Goal: Task Accomplishment & Management: Use online tool/utility

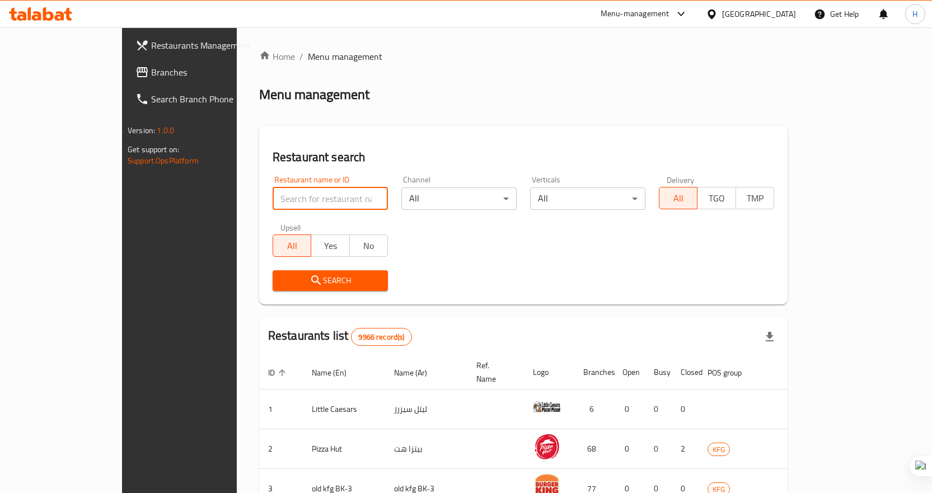
click at [273, 194] on input "search" at bounding box center [330, 199] width 115 height 22
paste input "762160"
type input "762160"
click at [722, 11] on div at bounding box center [714, 14] width 16 height 12
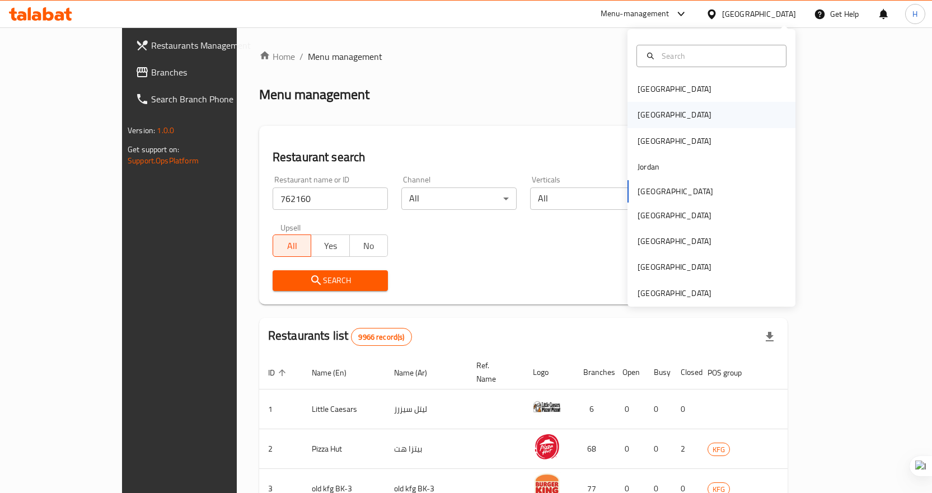
click at [655, 106] on div "[GEOGRAPHIC_DATA]" at bounding box center [675, 115] width 92 height 26
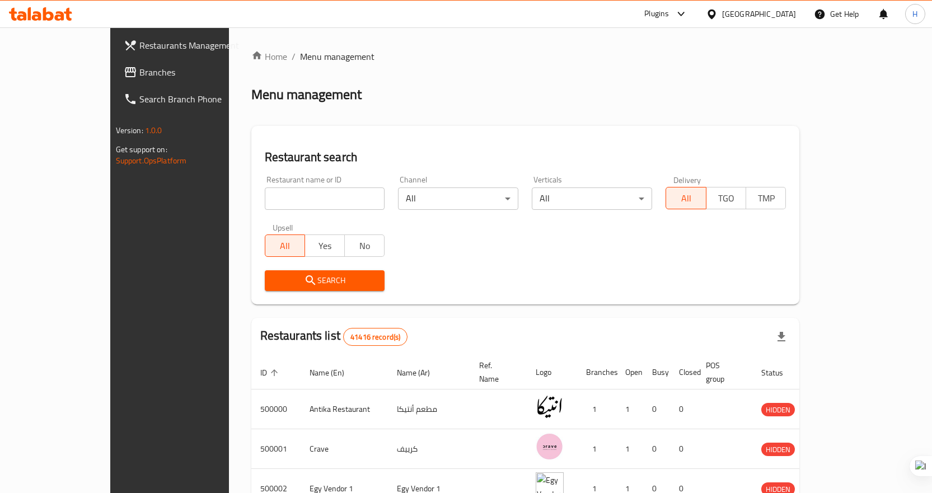
click at [329, 208] on input "search" at bounding box center [325, 199] width 120 height 22
paste input "762160"
type input "762160"
click at [304, 275] on icon "submit" at bounding box center [310, 280] width 13 height 13
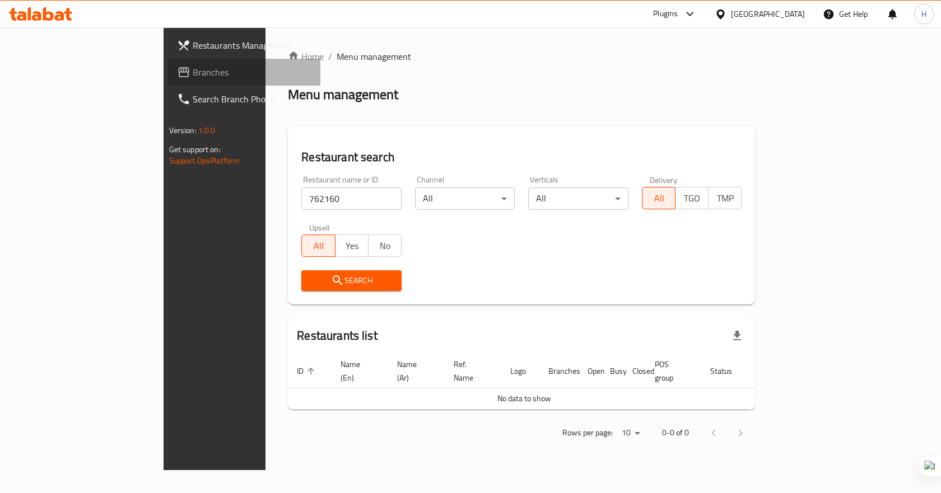
click at [193, 79] on span "Branches" at bounding box center [252, 72] width 119 height 13
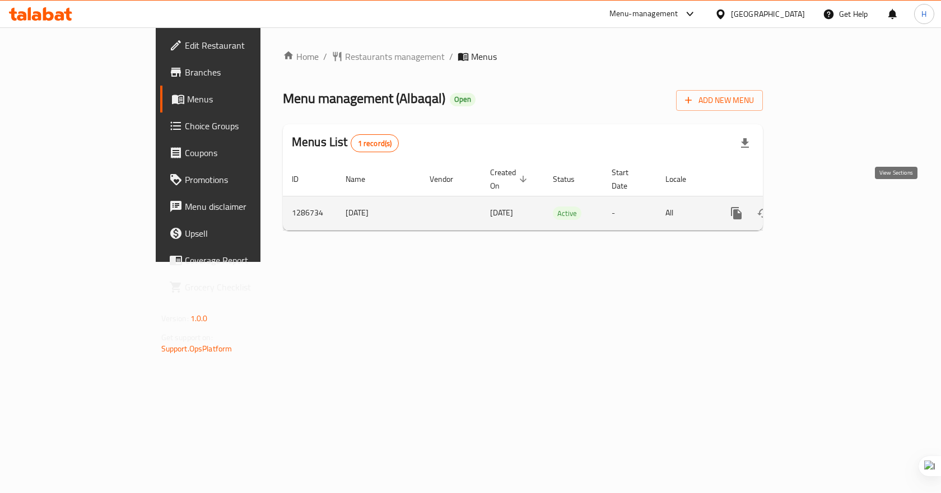
click at [824, 207] on icon "enhanced table" at bounding box center [816, 213] width 13 height 13
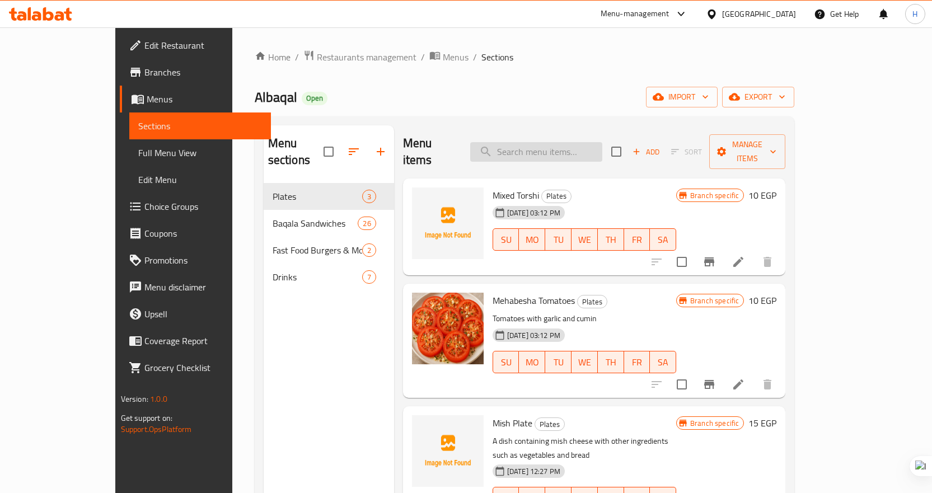
click at [574, 144] on input "search" at bounding box center [536, 152] width 132 height 20
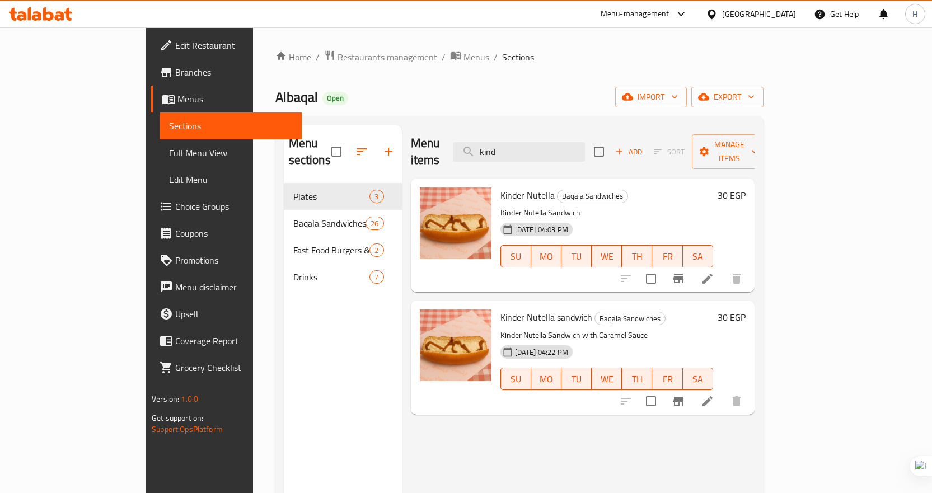
type input "kind"
click at [679, 329] on p "Kinder Nutella Sandwich with Caramel Sauce" at bounding box center [606, 336] width 213 height 14
click at [634, 329] on p "Kinder Nutella Sandwich with Caramel Sauce" at bounding box center [606, 336] width 213 height 14
click at [714, 395] on icon at bounding box center [707, 401] width 13 height 13
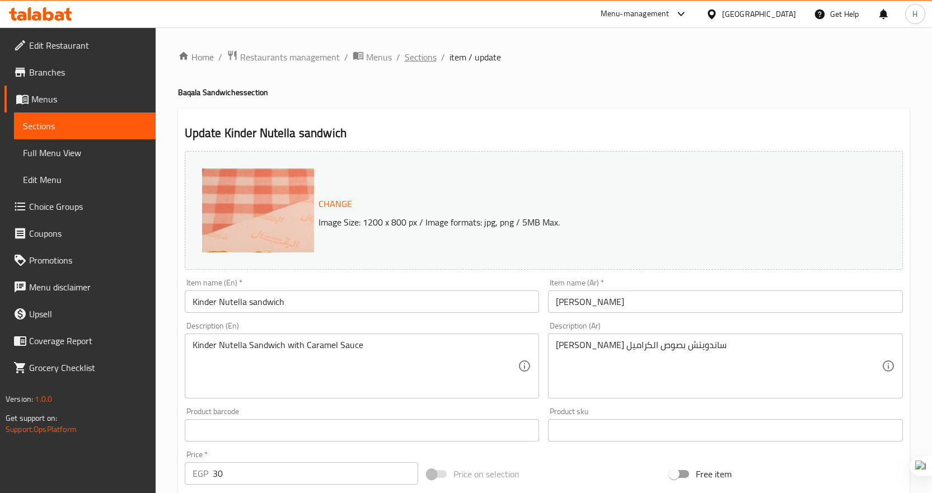
click at [407, 60] on span "Sections" at bounding box center [421, 56] width 32 height 13
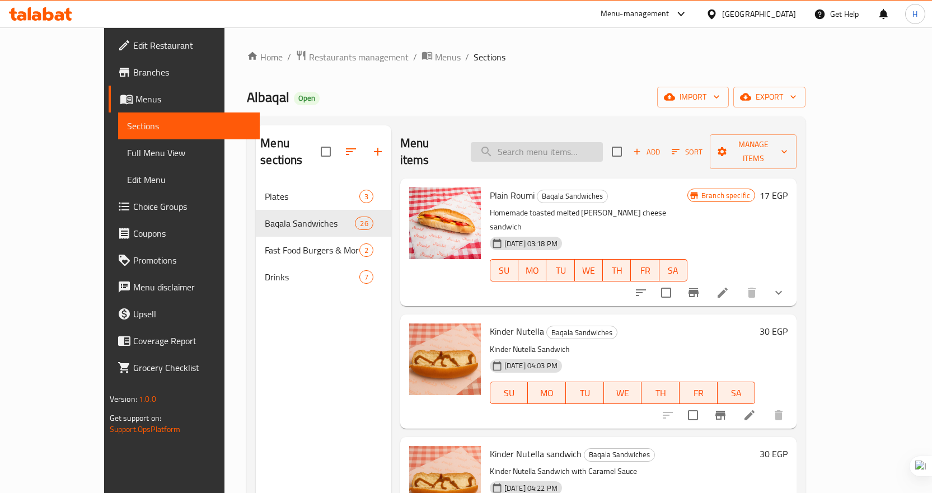
click at [562, 142] on input "search" at bounding box center [537, 152] width 132 height 20
type input "n"
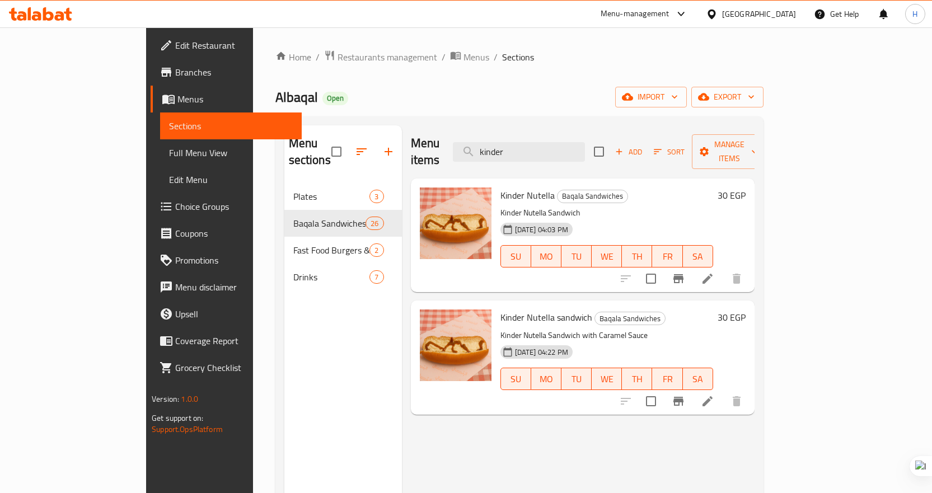
type input "kinder"
click at [685, 395] on icon "Branch-specific-item" at bounding box center [678, 401] width 13 height 13
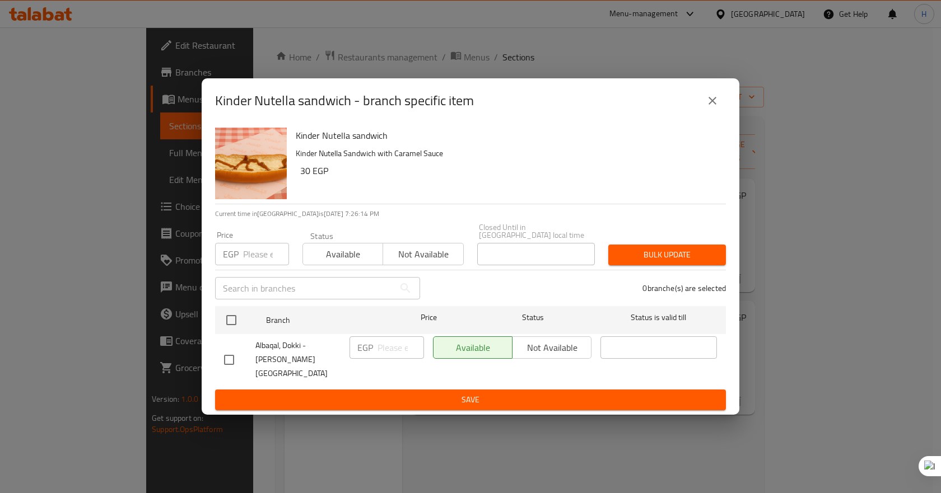
click at [715, 107] on icon "close" at bounding box center [711, 100] width 13 height 13
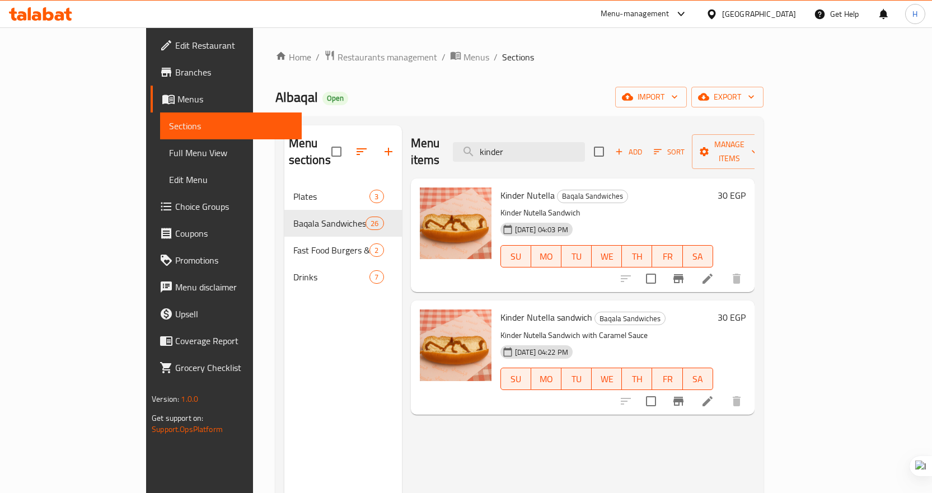
click at [667, 78] on div "Home / Restaurants management / Menus / Sections Albaqal Open import export Men…" at bounding box center [519, 339] width 488 height 578
click at [37, 16] on icon at bounding box center [40, 13] width 63 height 13
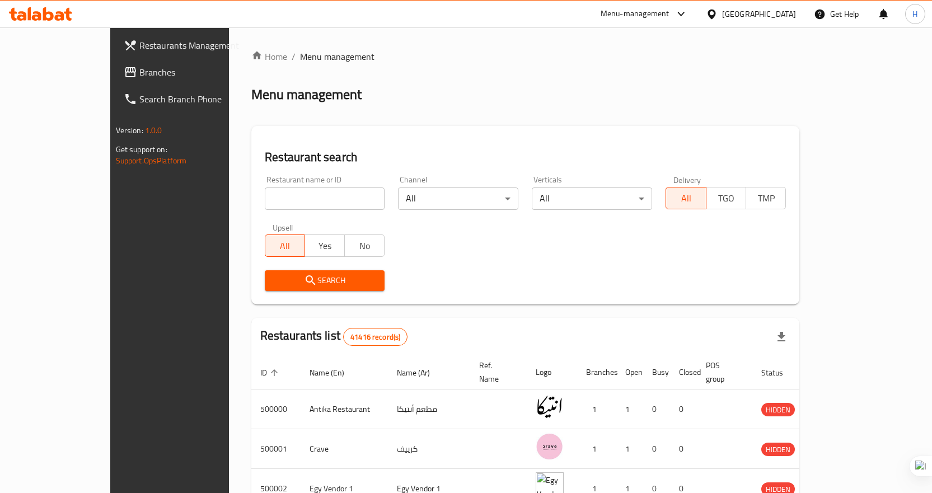
click at [670, 20] on div "Menu-management" at bounding box center [635, 13] width 69 height 13
click at [621, 79] on div "Global Quality Control Center" at bounding box center [633, 75] width 98 height 12
